Goal: Task Accomplishment & Management: Manage account settings

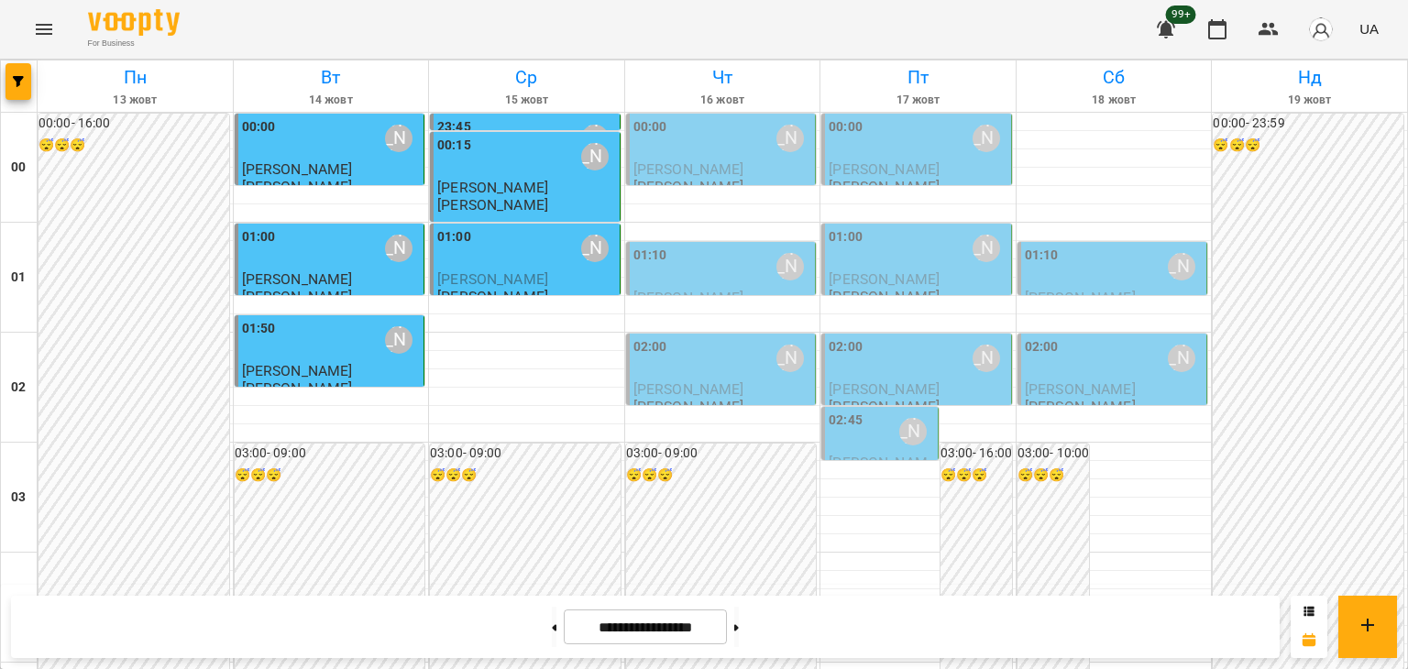
scroll to position [2166, 0]
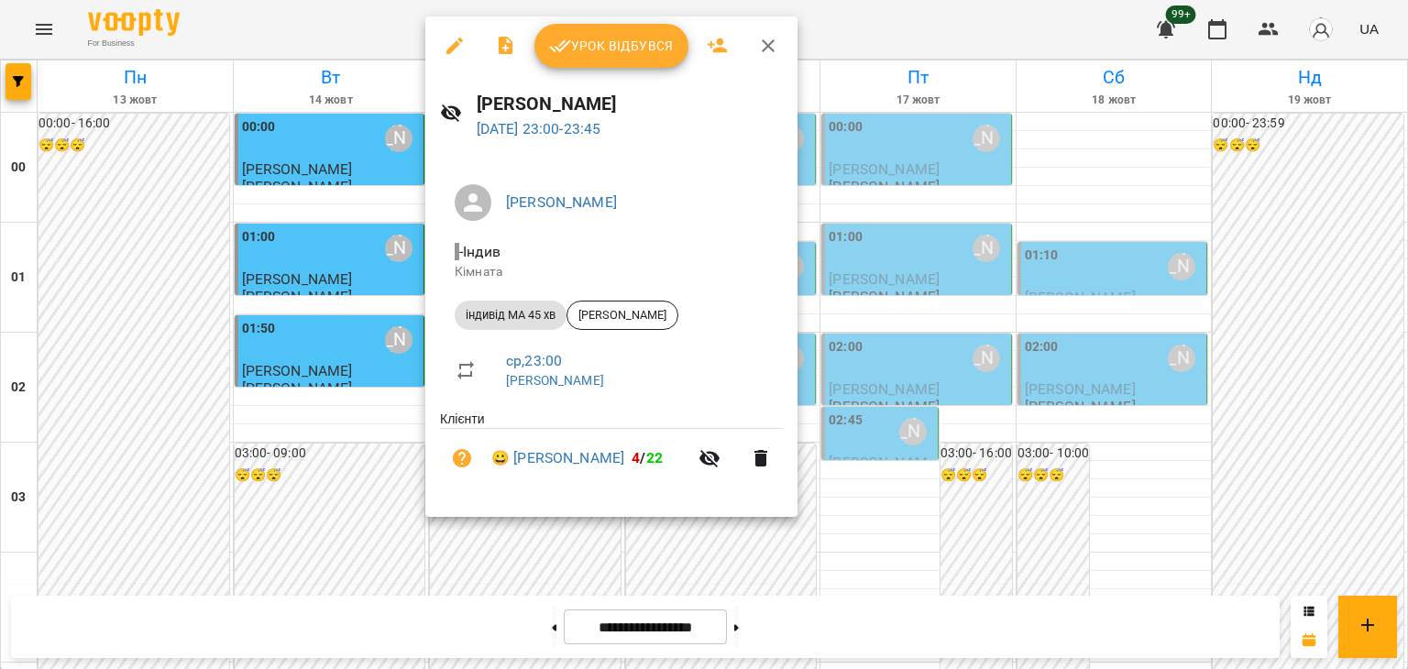
click at [620, 52] on span "Урок відбувся" at bounding box center [611, 46] width 125 height 22
